Goal: Task Accomplishment & Management: Complete application form

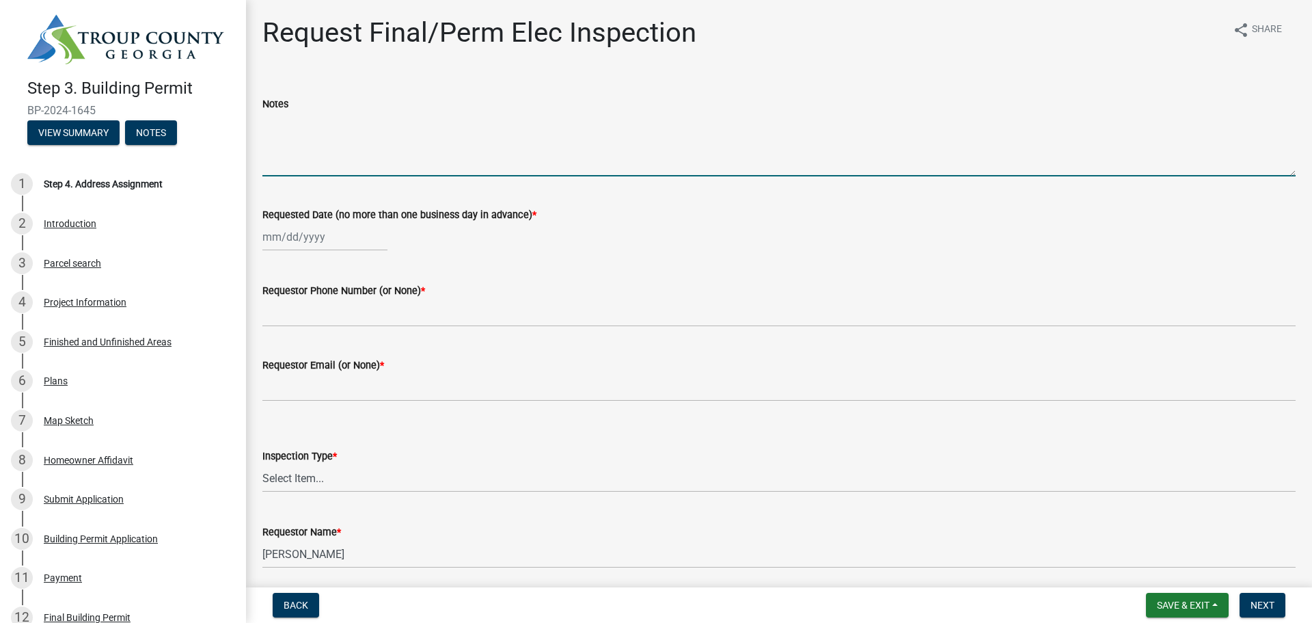
click at [330, 159] on textarea "Notes" at bounding box center [779, 144] width 1034 height 64
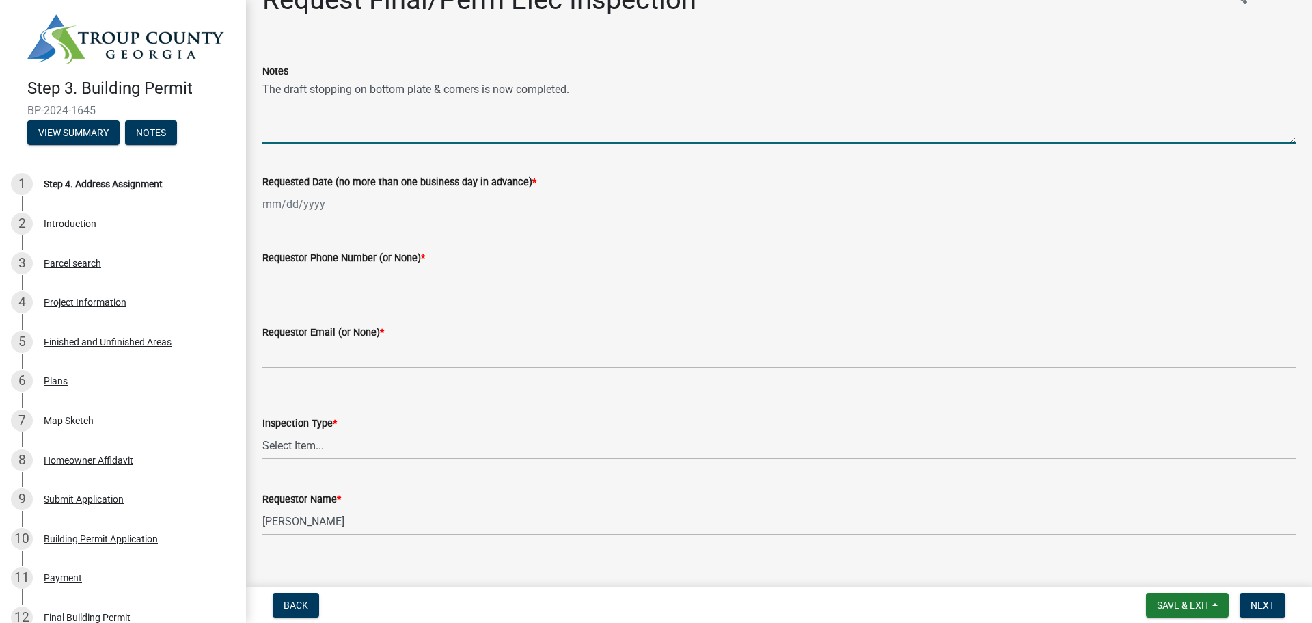
scroll to position [51, 0]
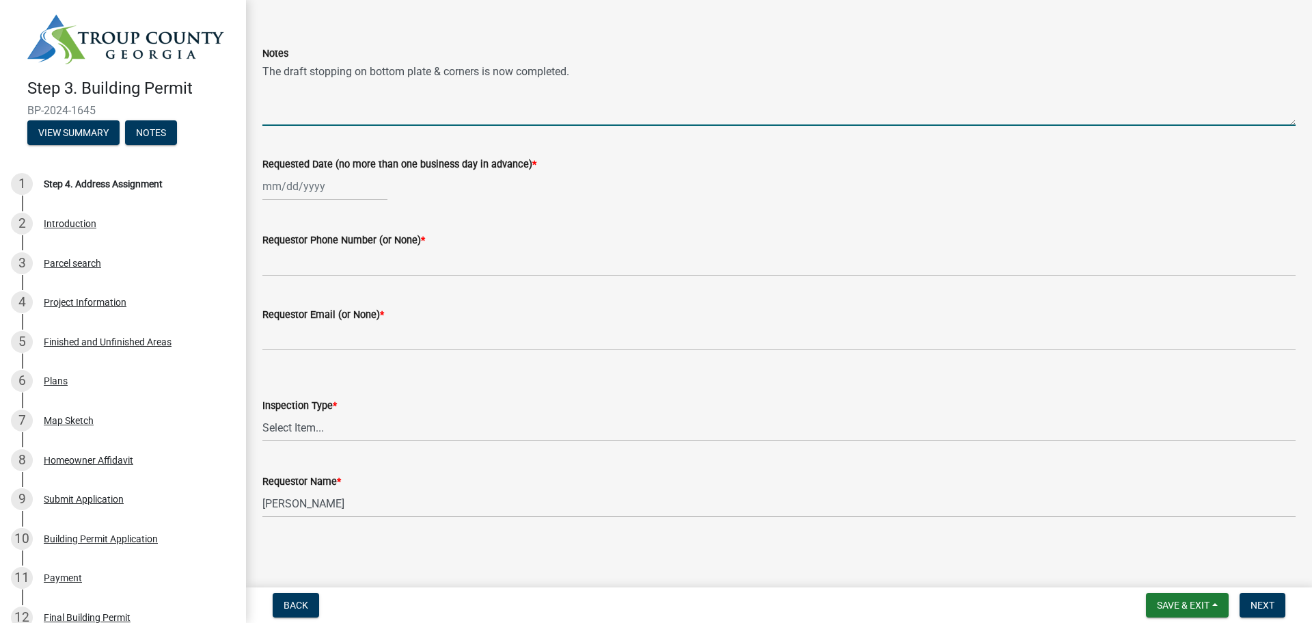
type textarea "The draft stopping on bottom plate & corners is now completed."
click at [356, 193] on div at bounding box center [324, 186] width 125 height 28
select select "9"
select select "2025"
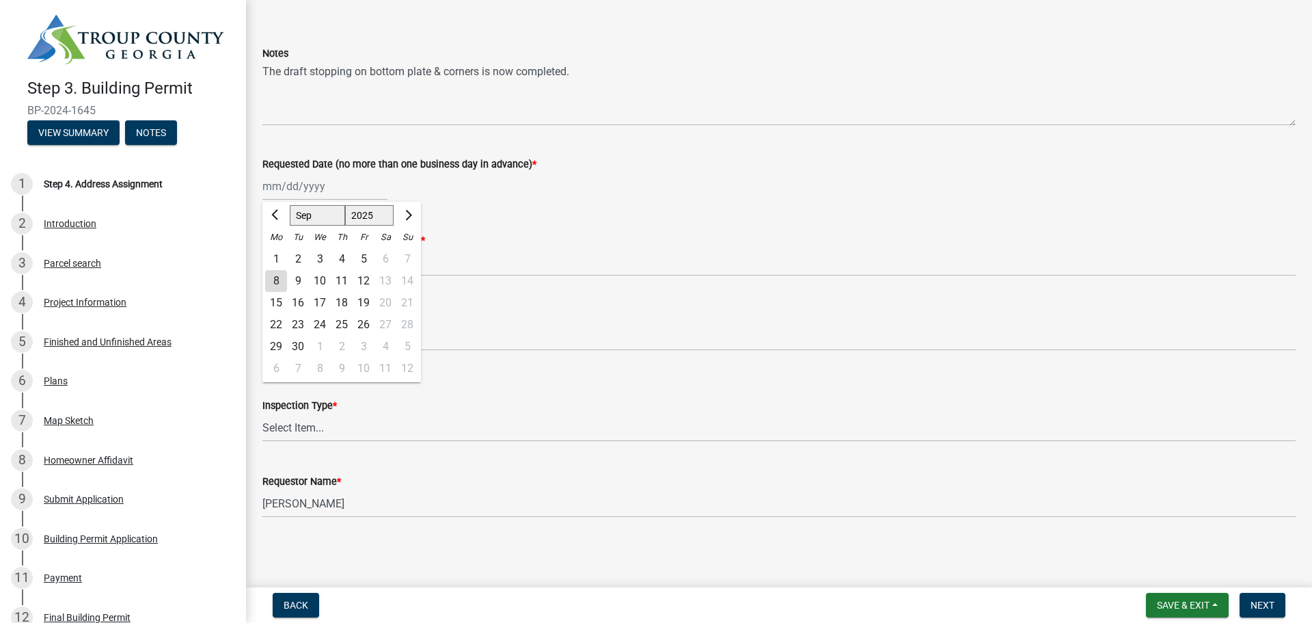
click at [295, 284] on div "9" at bounding box center [298, 281] width 22 height 22
type input "[DATE]"
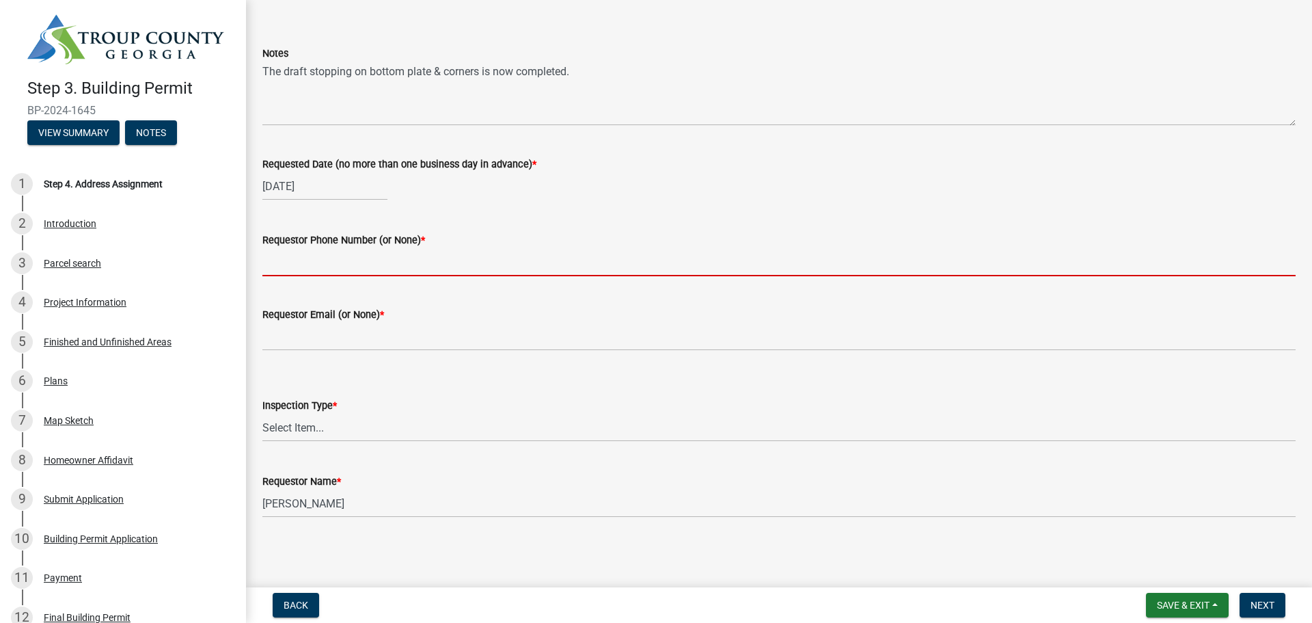
click at [322, 269] on input "Requestor Phone Number (or None) *" at bounding box center [779, 262] width 1034 height 28
type input "7064664384"
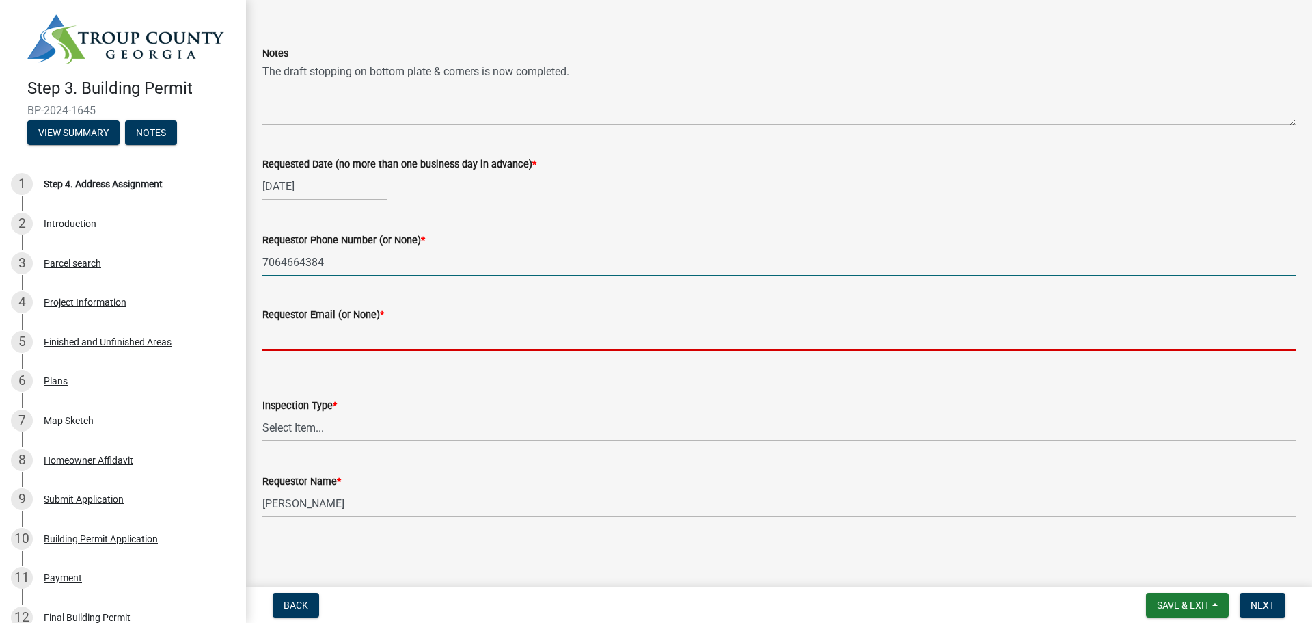
type input "[EMAIL_ADDRESS][DOMAIN_NAME]"
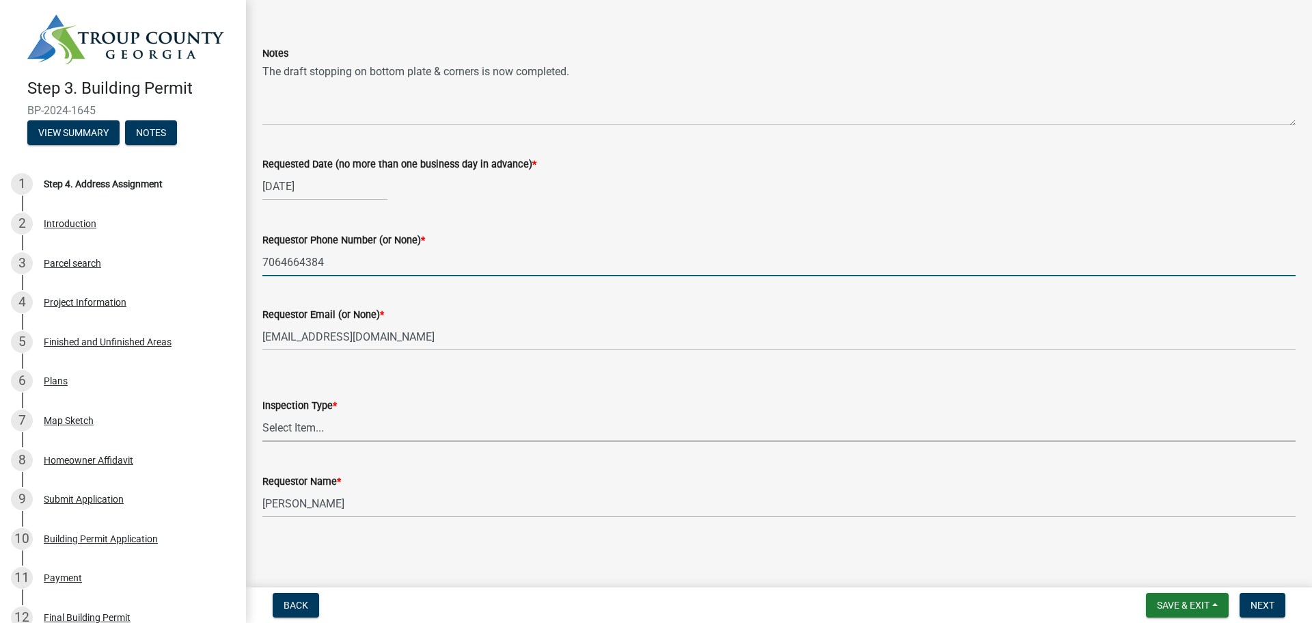
click at [339, 431] on select "Select Item... Final/Permanent Electrical" at bounding box center [779, 428] width 1034 height 28
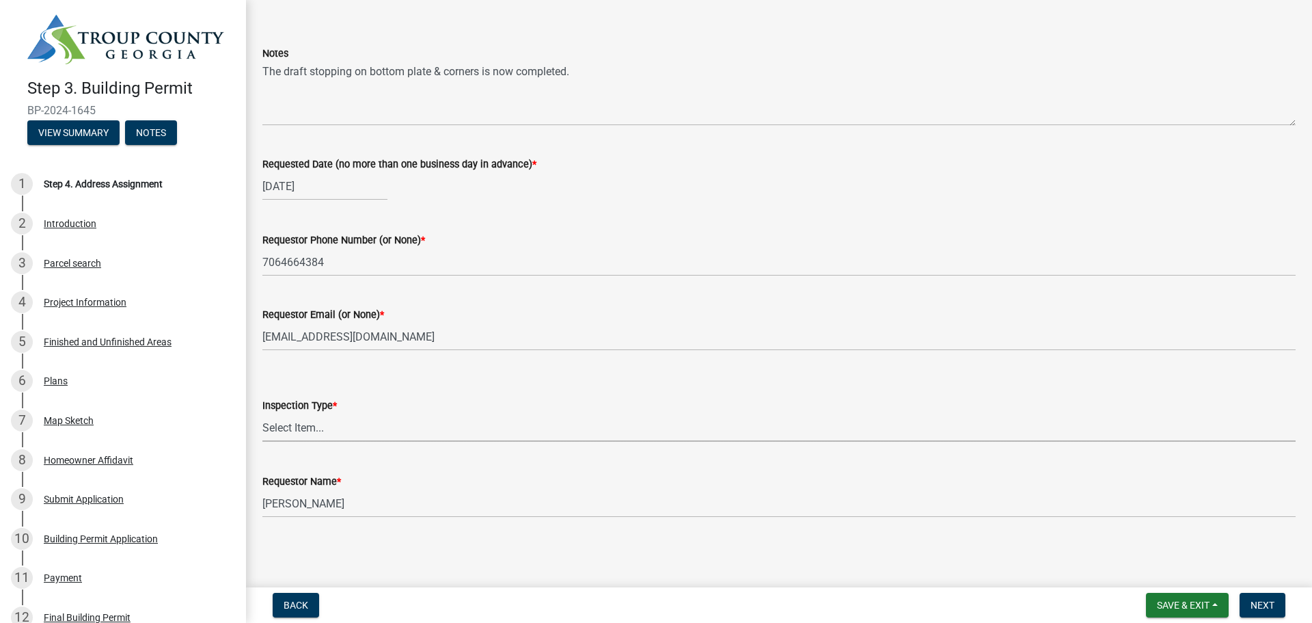
click at [340, 435] on select "Select Item... Final/Permanent Electrical" at bounding box center [779, 428] width 1034 height 28
click at [314, 429] on select "Select Item... Final/Permanent Electrical" at bounding box center [779, 428] width 1034 height 28
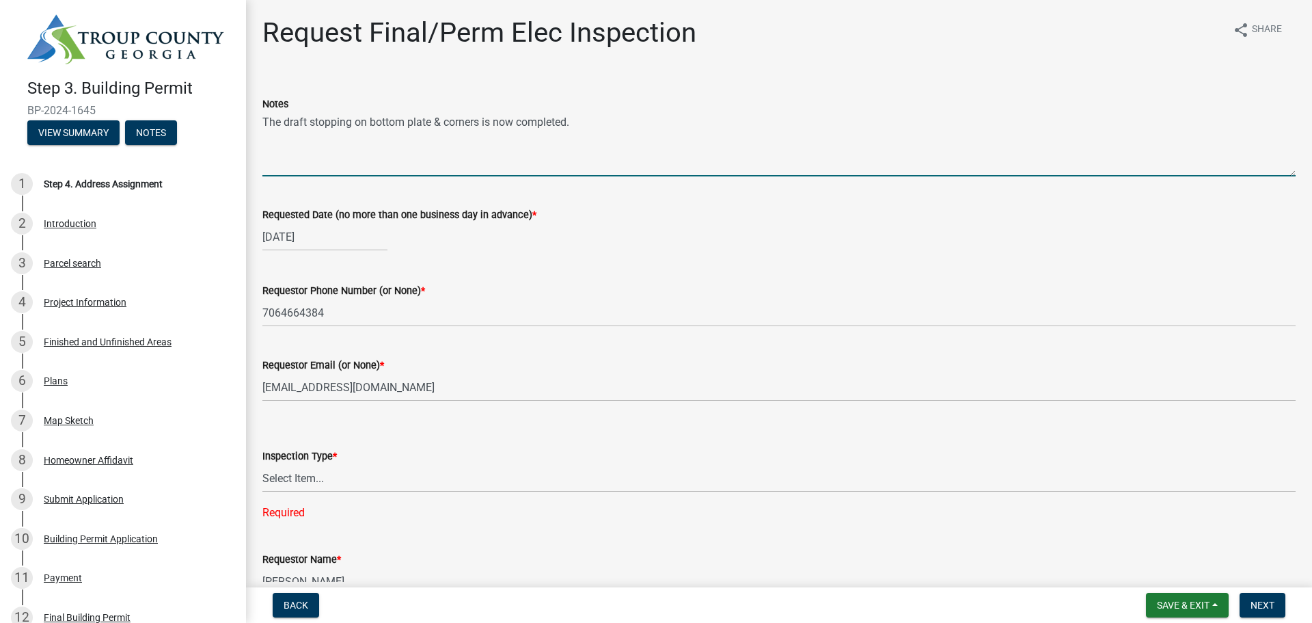
drag, startPoint x: 593, startPoint y: 126, endPoint x: 245, endPoint y: 141, distance: 348.3
click at [245, 141] on div "Step 3. Building Permit BP-2024-1645 View Summary Notes 1 Step 4. Address Assig…" at bounding box center [656, 311] width 1312 height 623
click at [297, 604] on span "Back" at bounding box center [296, 605] width 25 height 11
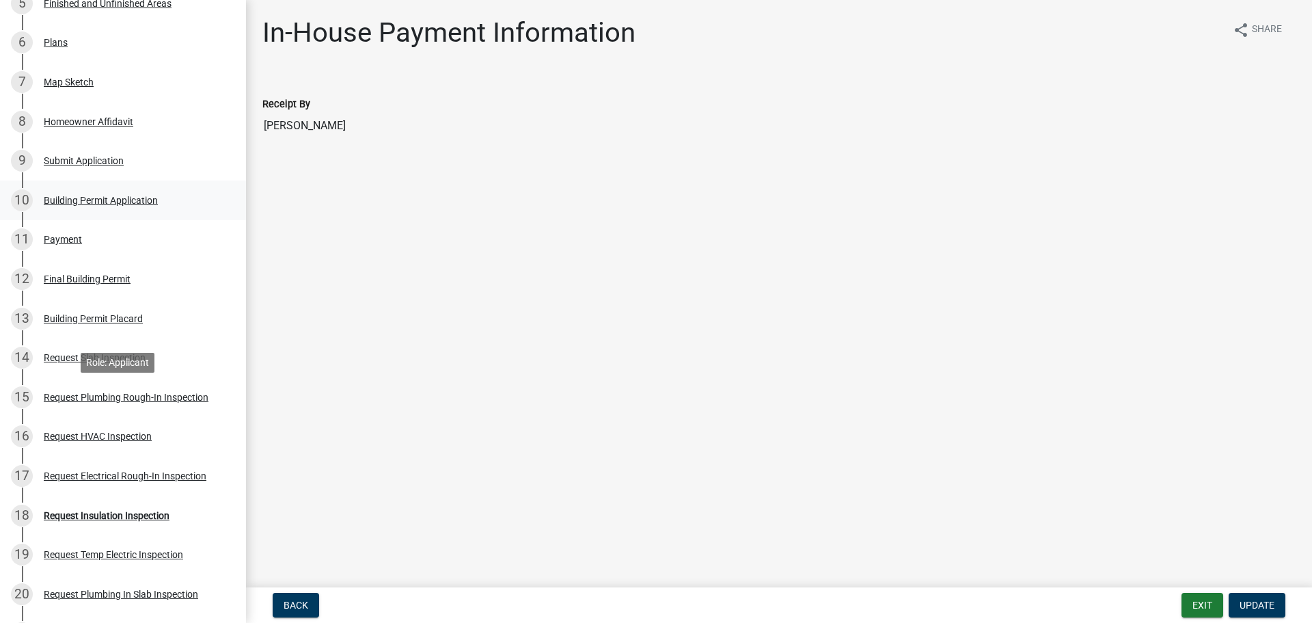
scroll to position [342, 0]
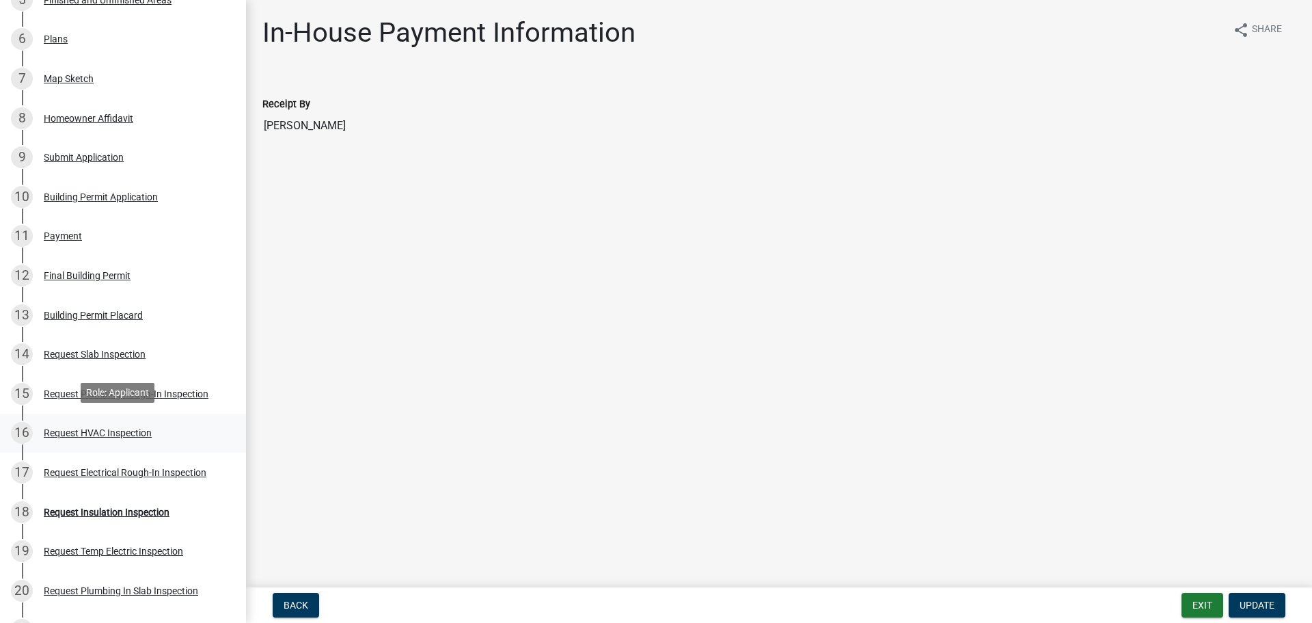
click at [133, 429] on div "Request HVAC Inspection" at bounding box center [98, 433] width 108 height 10
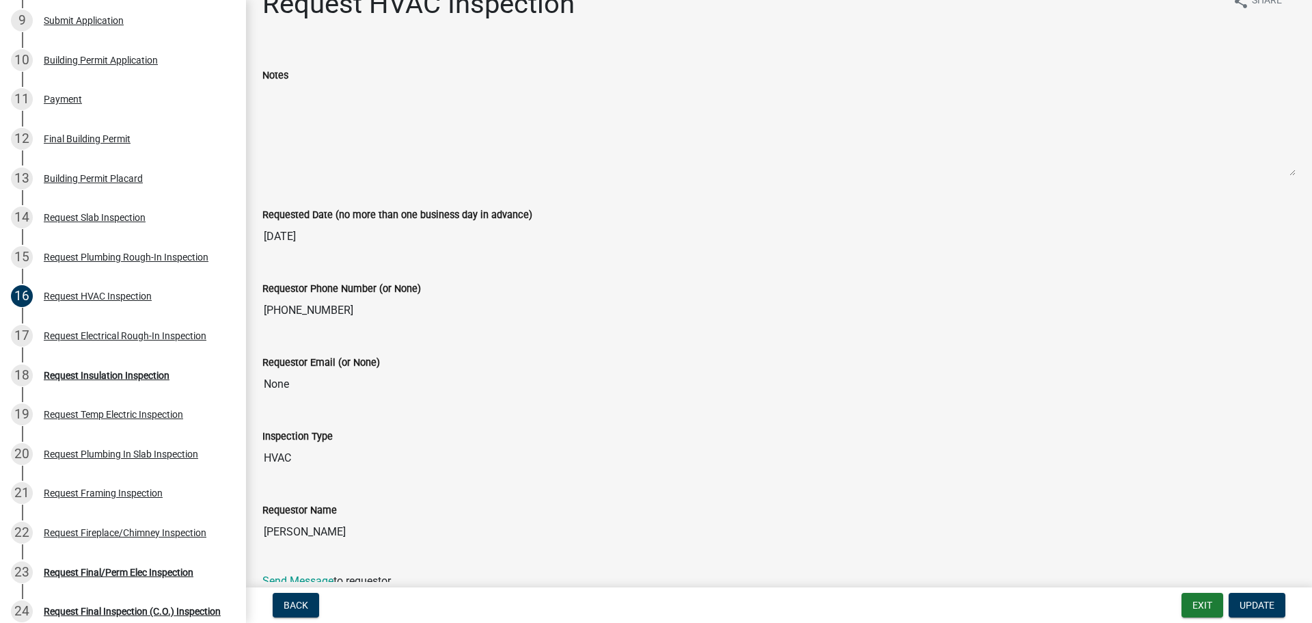
scroll to position [0, 0]
